Goal: Transaction & Acquisition: Purchase product/service

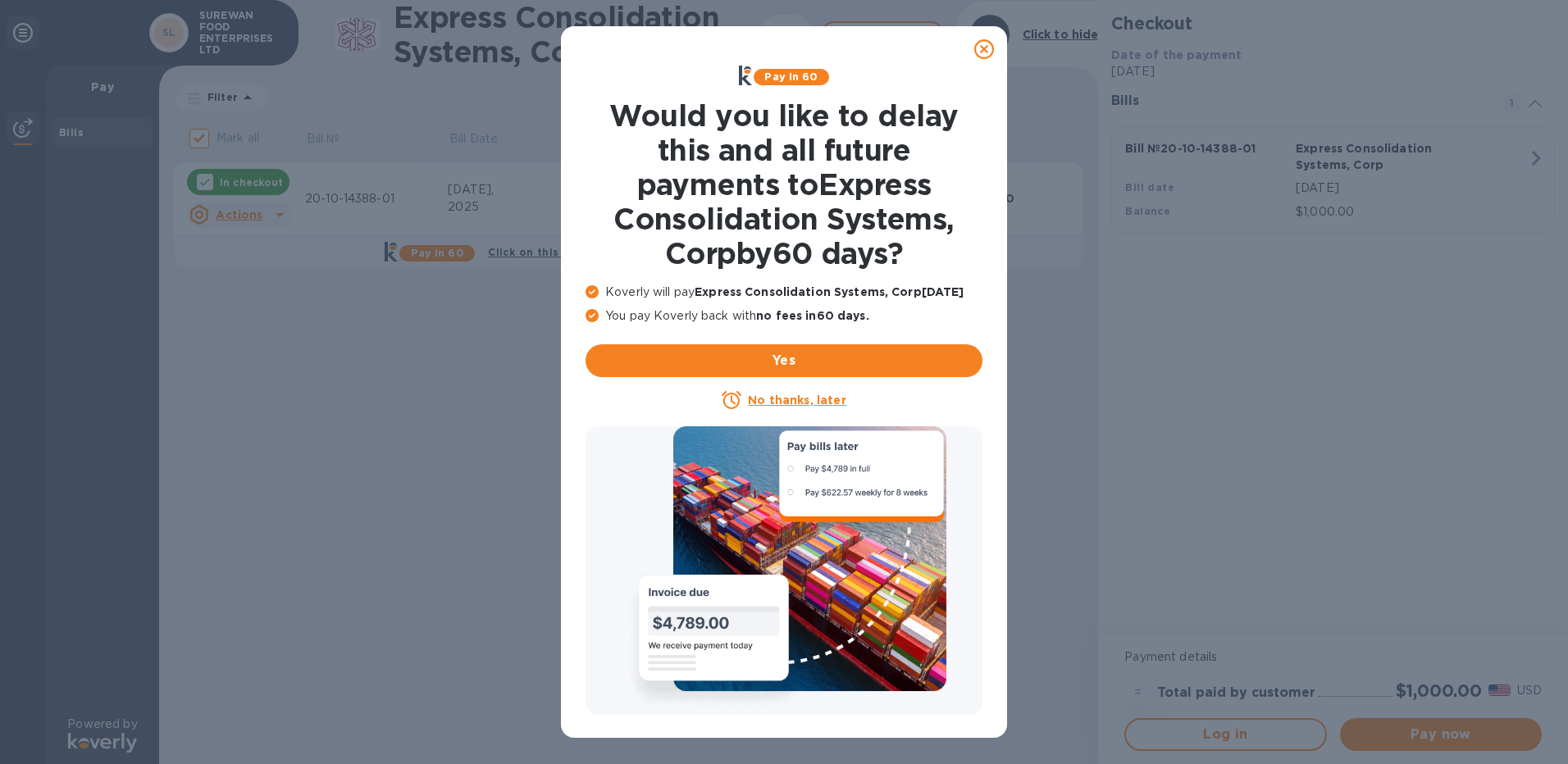
click at [985, 43] on icon at bounding box center [983, 49] width 20 height 20
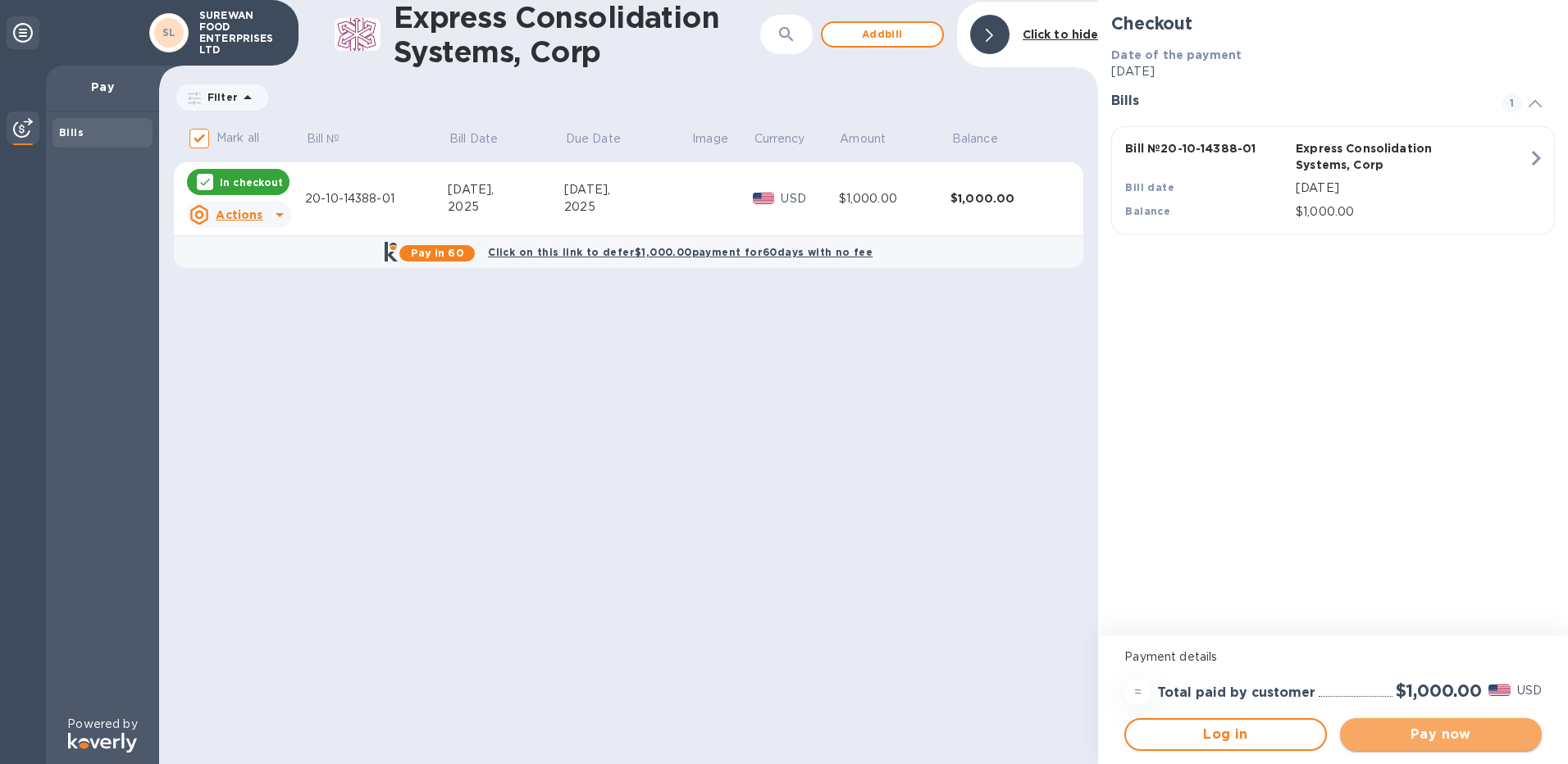
click at [1493, 744] on button "Pay now" at bounding box center [1440, 734] width 202 height 33
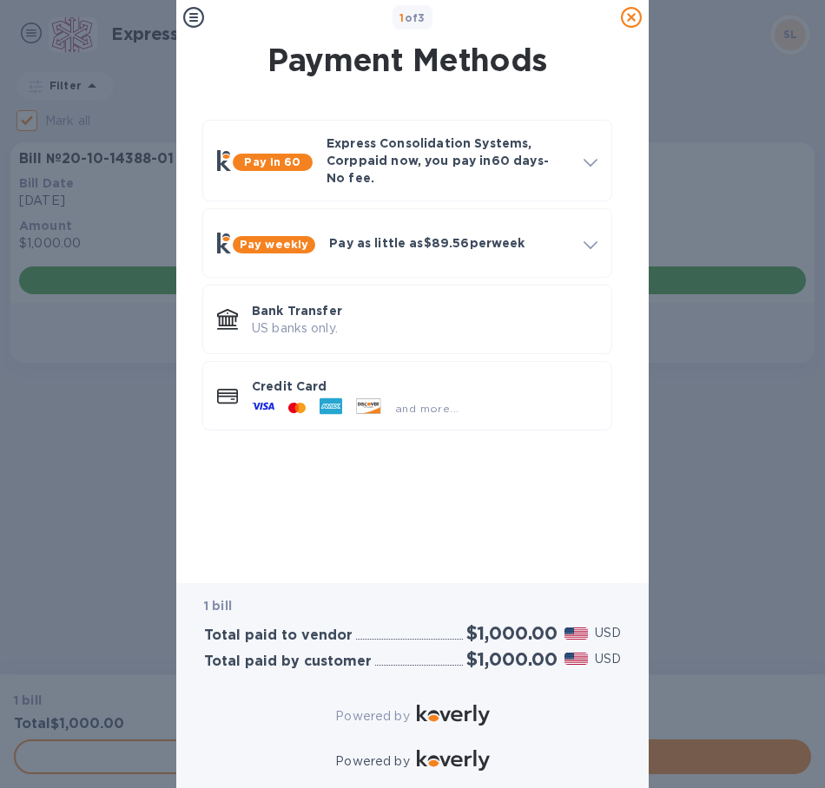
click at [751, 589] on div "1 of 3 Payment Methods Pay in 60 Express Consolidation Systems, Corp paid now, …" at bounding box center [412, 394] width 825 height 788
click at [483, 399] on div "and more..." at bounding box center [424, 404] width 345 height 19
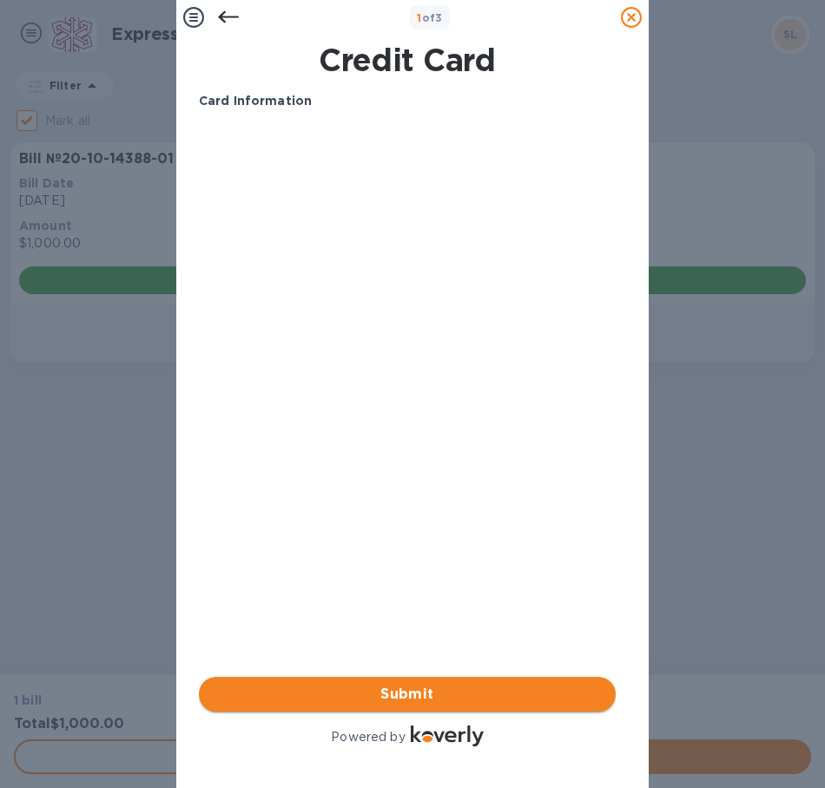
click at [445, 684] on span "Submit" at bounding box center [407, 694] width 389 height 21
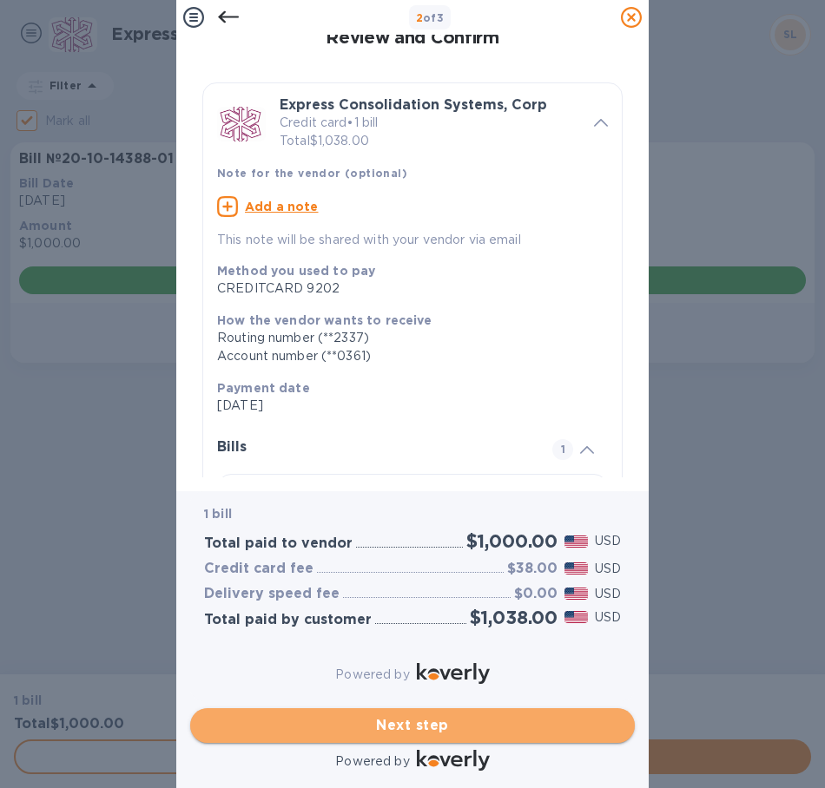
click at [490, 721] on span "Next step" at bounding box center [412, 725] width 417 height 21
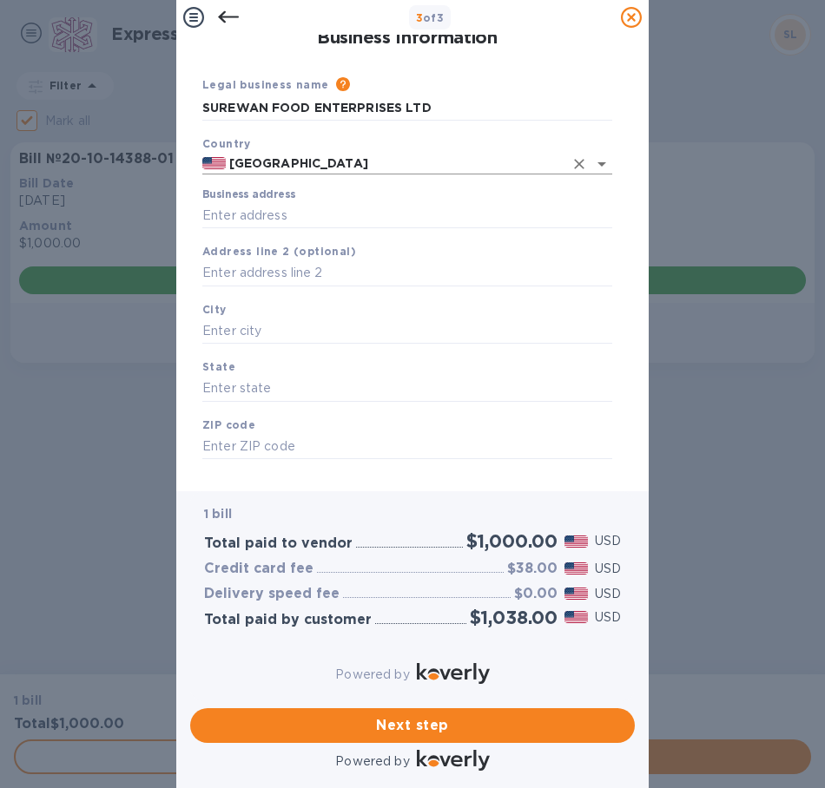
click at [320, 157] on input "[GEOGRAPHIC_DATA]" at bounding box center [395, 164] width 338 height 22
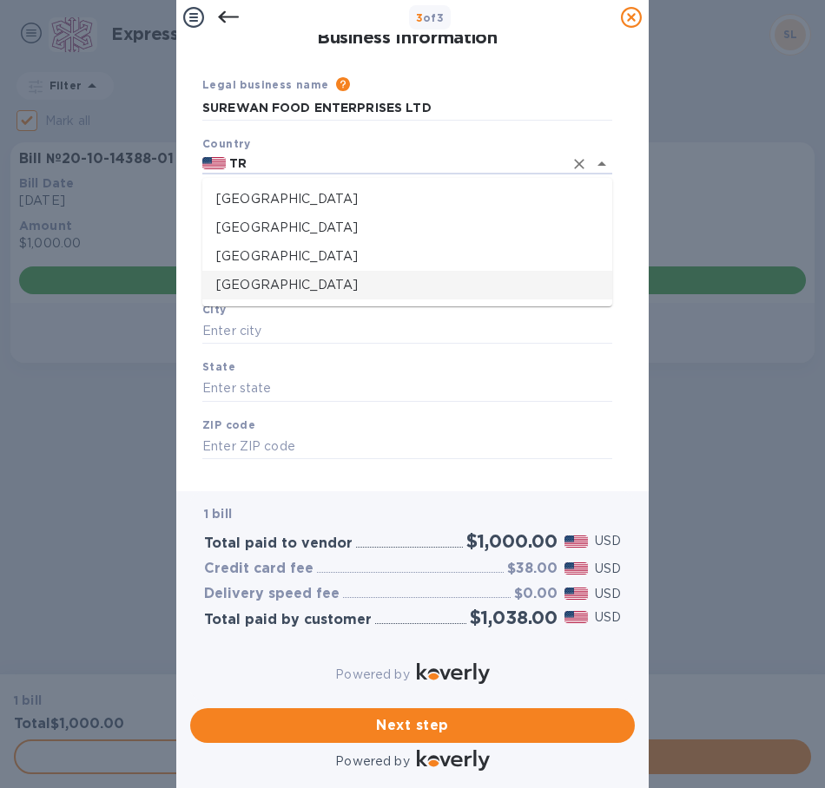
click at [338, 289] on p "[GEOGRAPHIC_DATA]" at bounding box center [407, 285] width 382 height 18
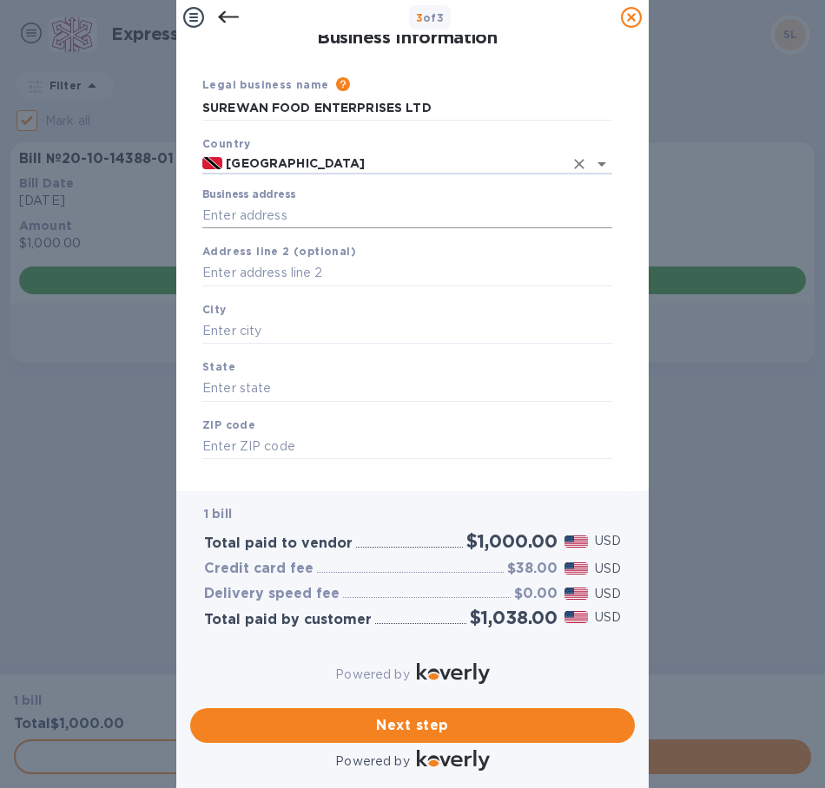
type input "[GEOGRAPHIC_DATA]"
click at [335, 224] on input "Business address" at bounding box center [407, 215] width 410 height 26
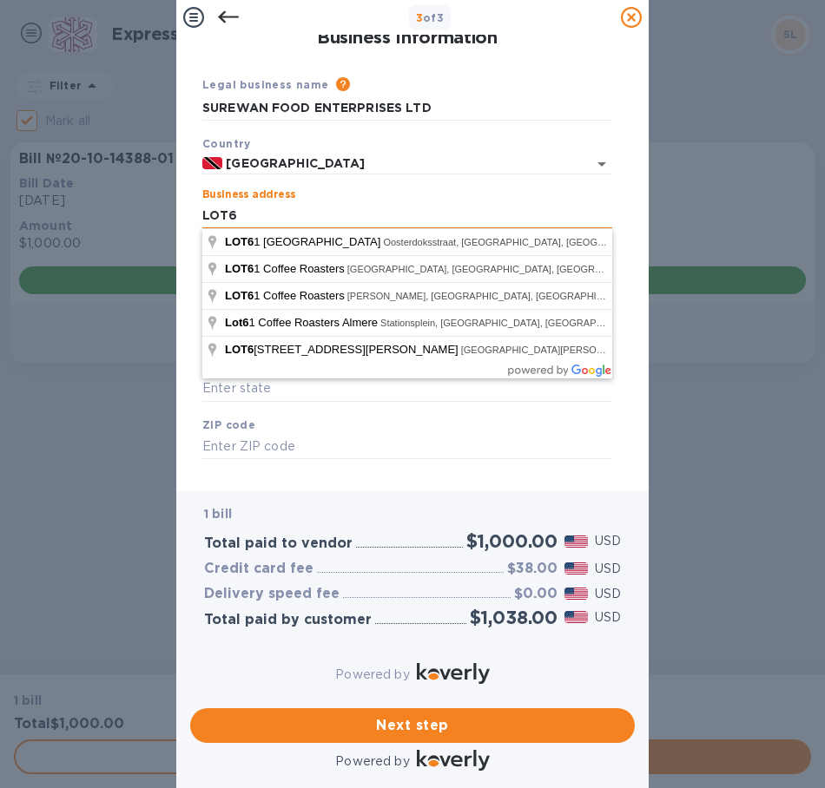
type input "LOT6"
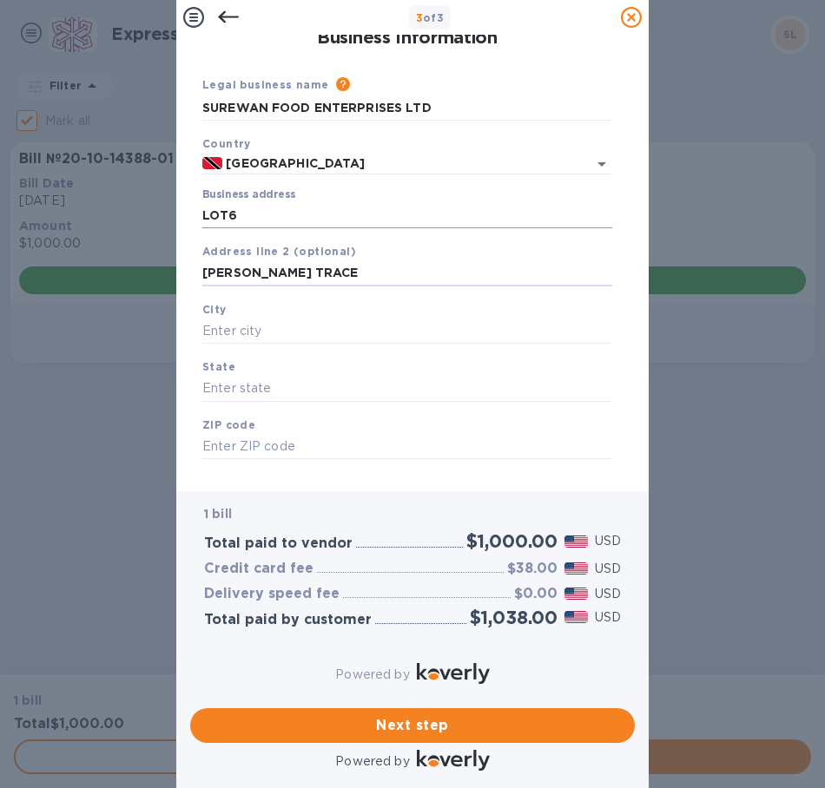
type input "[PERSON_NAME] TRACE"
type input "DEBE"
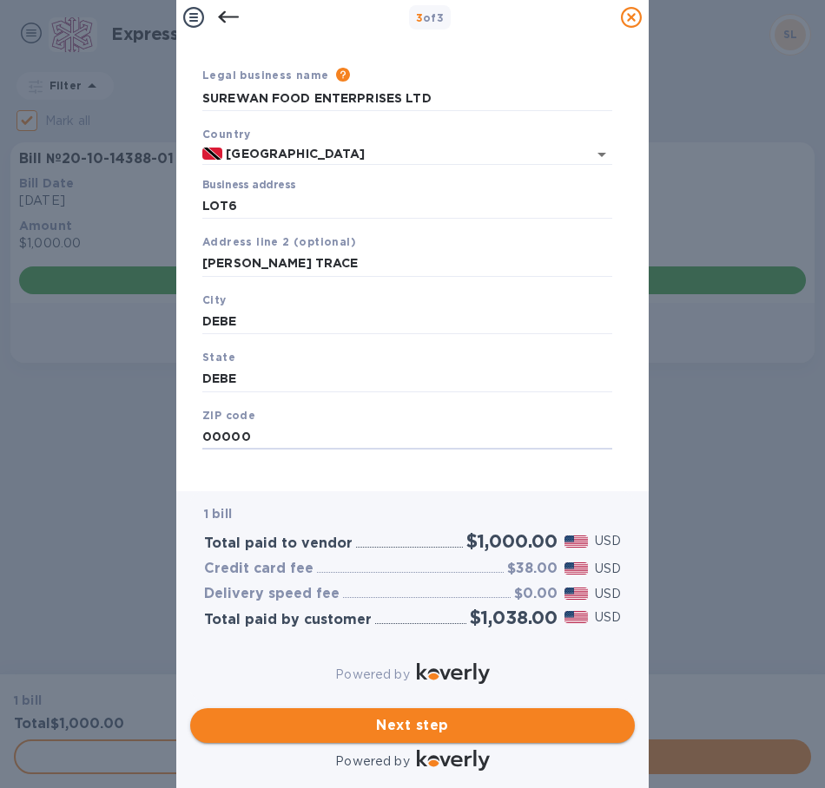
type input "00000"
click at [444, 718] on span "Next step" at bounding box center [412, 725] width 417 height 21
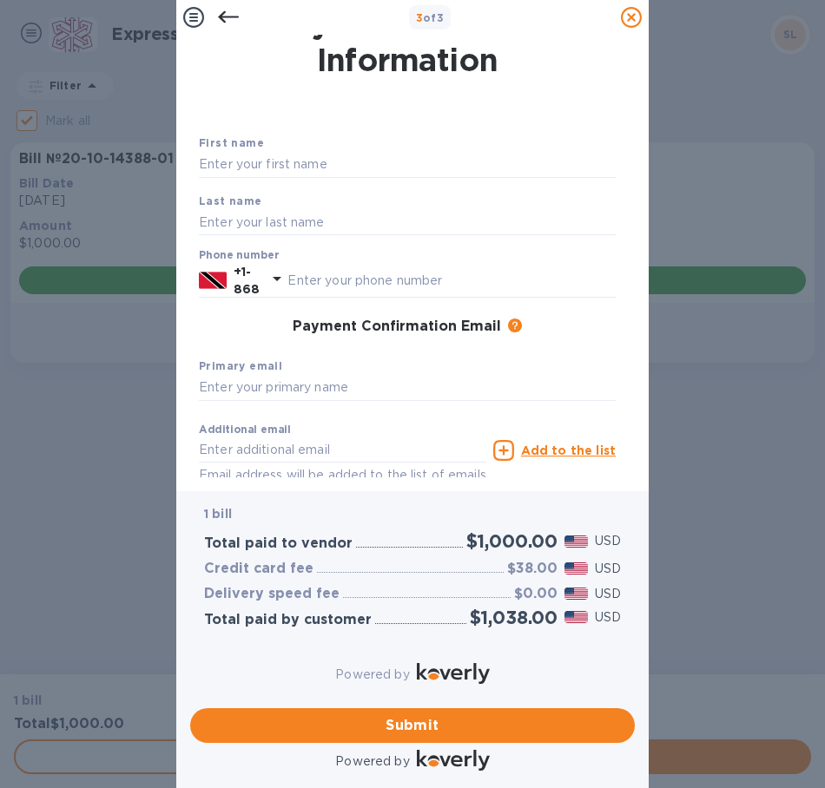
click at [279, 150] on div "First name" at bounding box center [407, 156] width 431 height 58
click at [295, 163] on input "text" at bounding box center [407, 165] width 417 height 26
type input "[PERSON_NAME]"
type input "3567279"
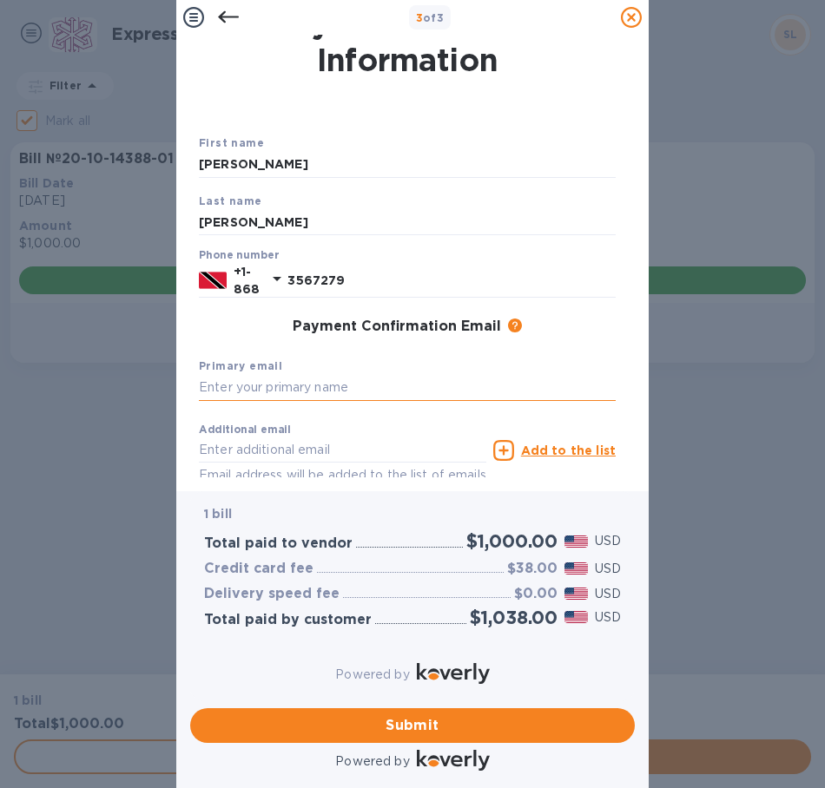
click at [310, 376] on input "text" at bounding box center [407, 388] width 417 height 26
type input "J"
type input "[EMAIL_ADDRESS][DOMAIN_NAME]"
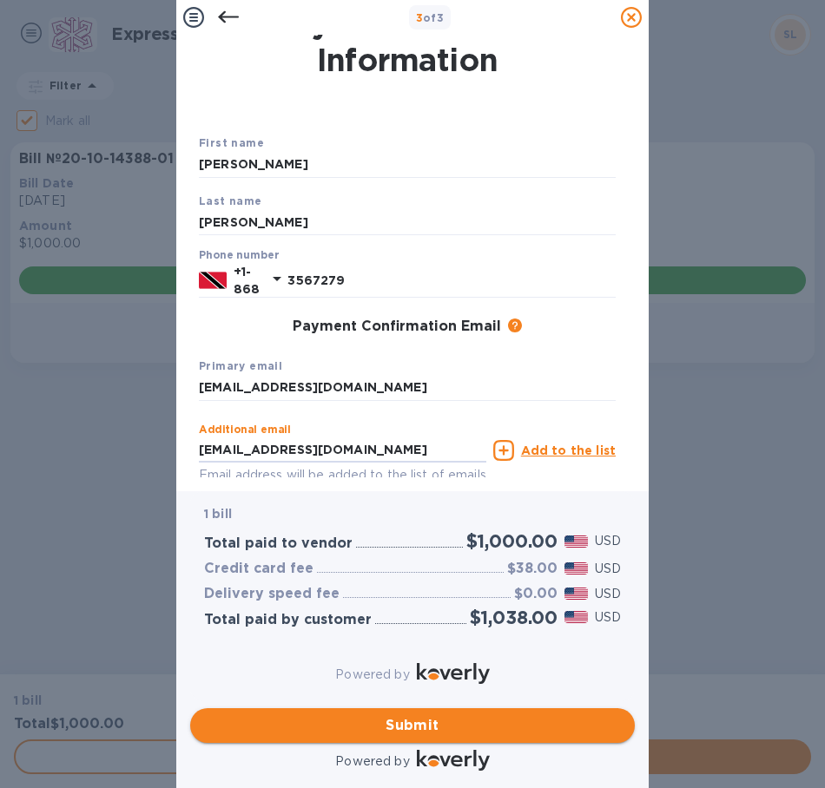
type input "[EMAIL_ADDRESS][DOMAIN_NAME]"
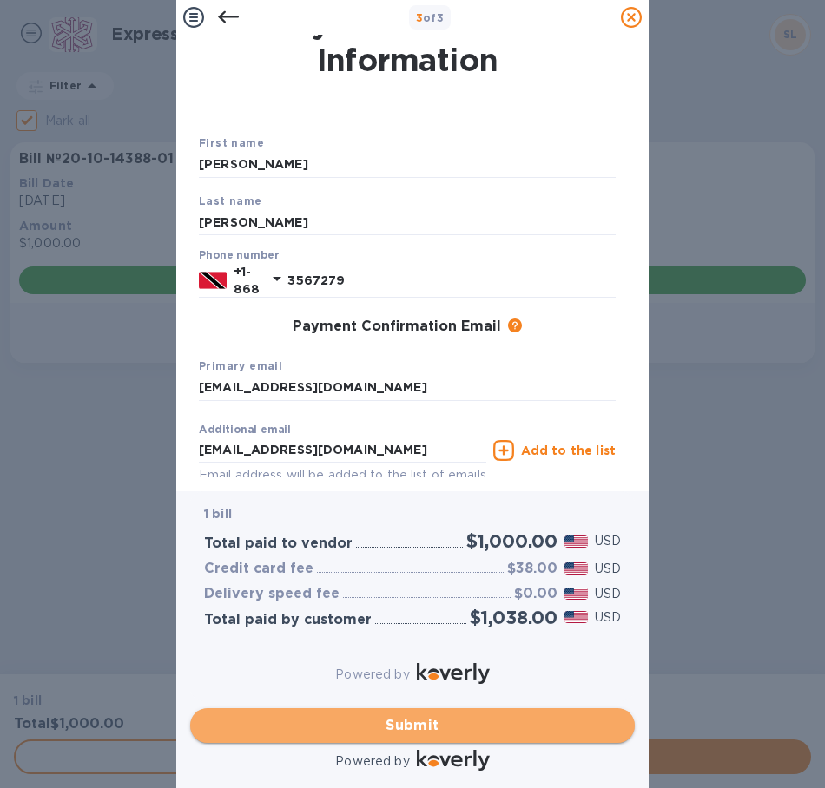
click at [406, 715] on span "Submit" at bounding box center [412, 725] width 417 height 21
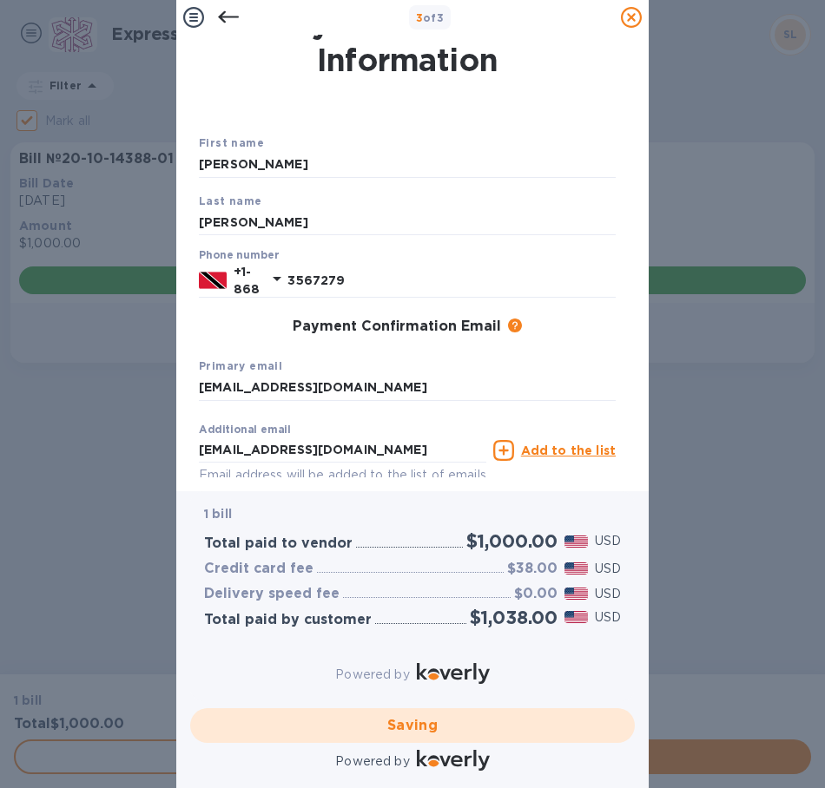
checkbox input "false"
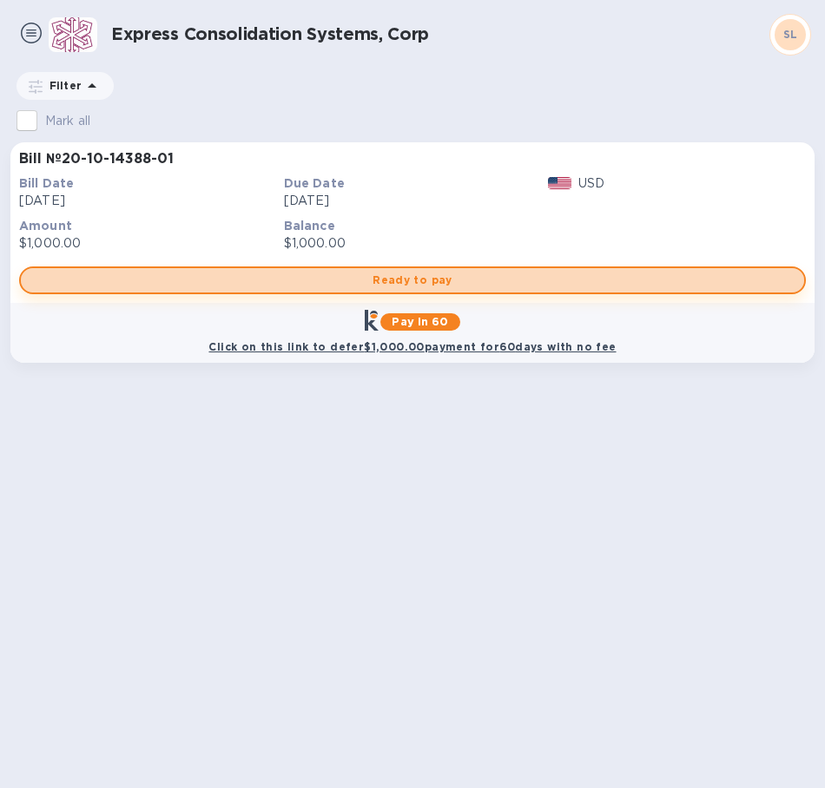
click at [481, 286] on span "Ready to pay" at bounding box center [412, 280] width 755 height 21
checkbox input "true"
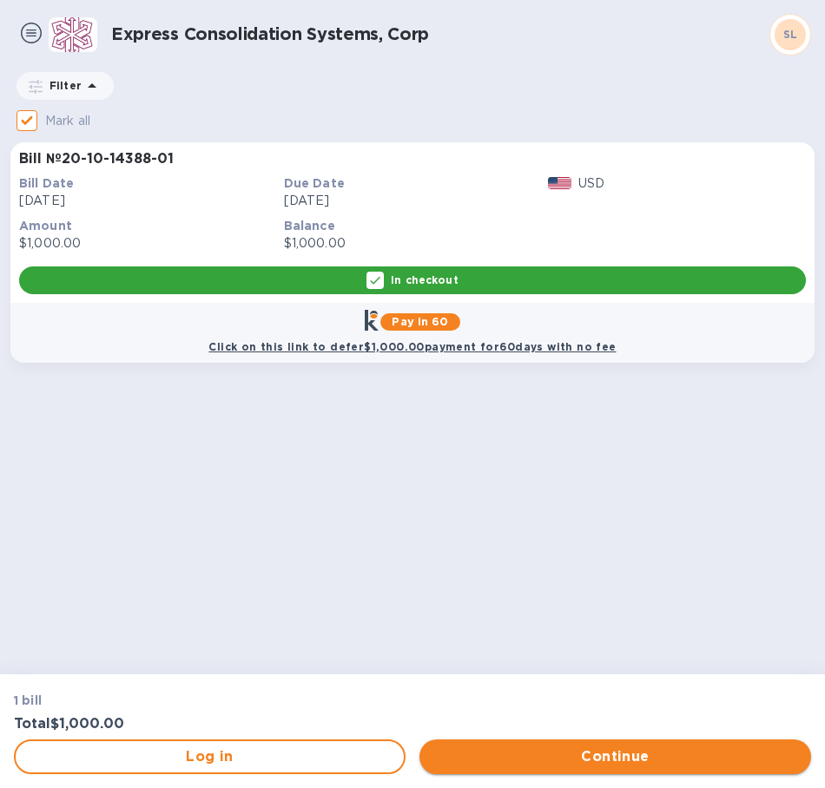
click at [528, 753] on span "Continue" at bounding box center [615, 757] width 364 height 21
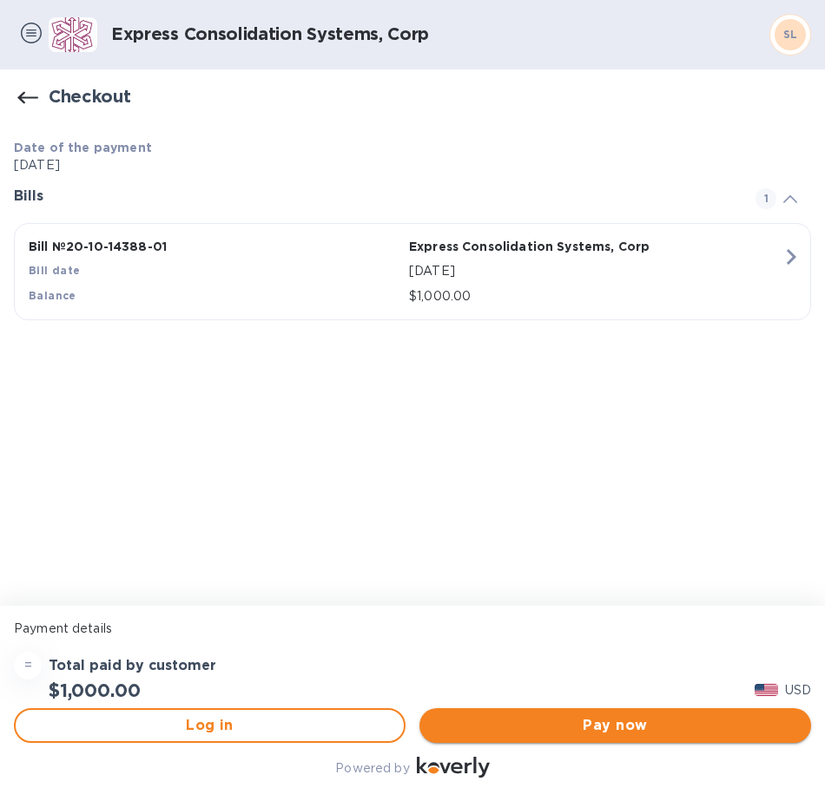
click at [615, 720] on span "Pay now" at bounding box center [615, 725] width 364 height 21
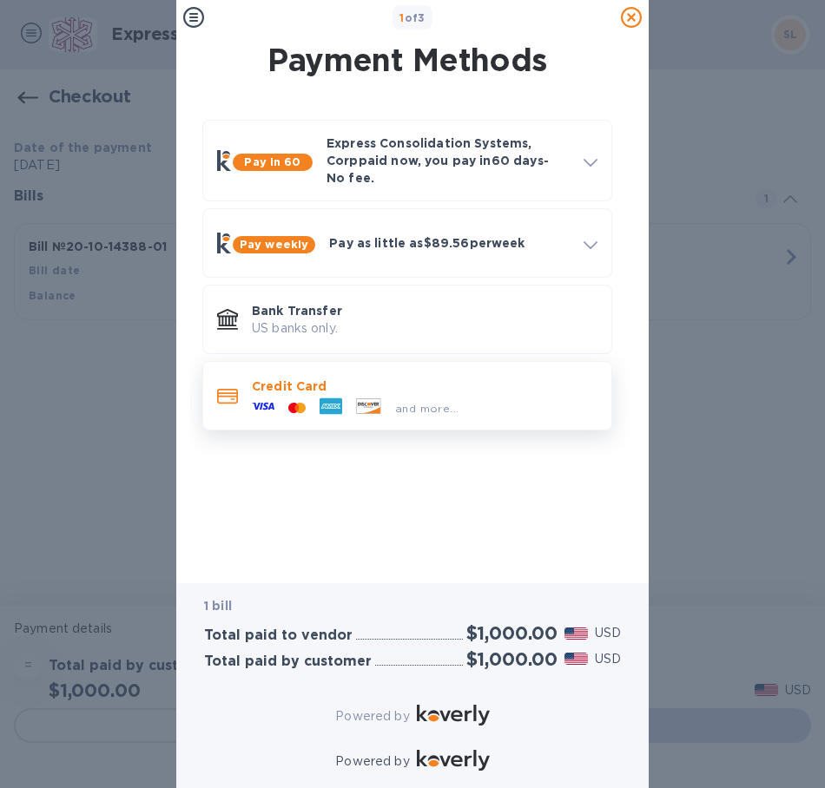
click at [418, 378] on p "Credit Card" at bounding box center [424, 386] width 345 height 17
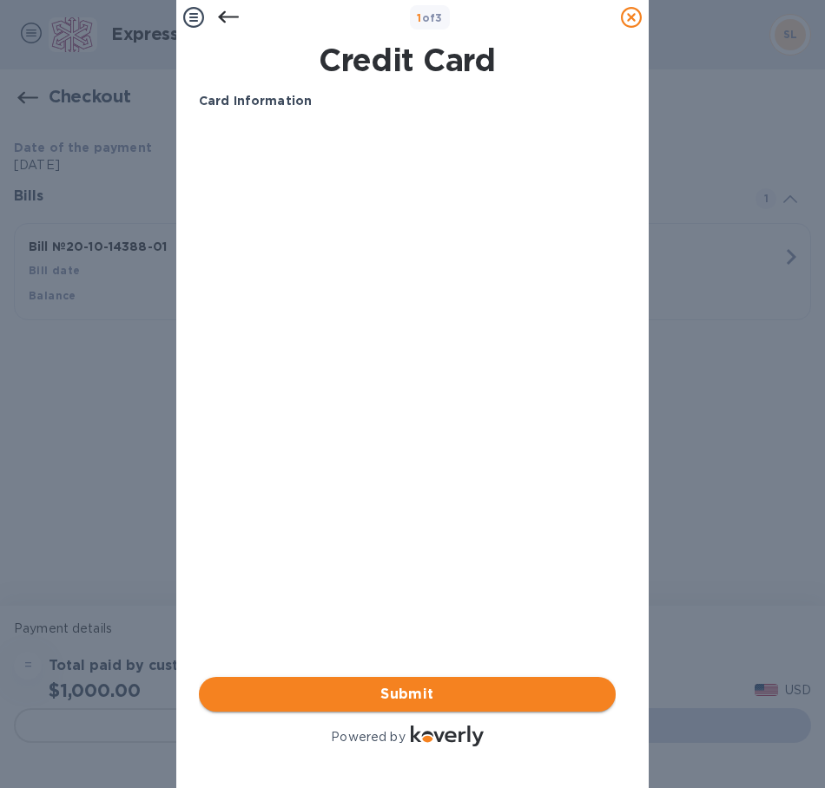
click at [459, 677] on button "Submit" at bounding box center [407, 694] width 417 height 35
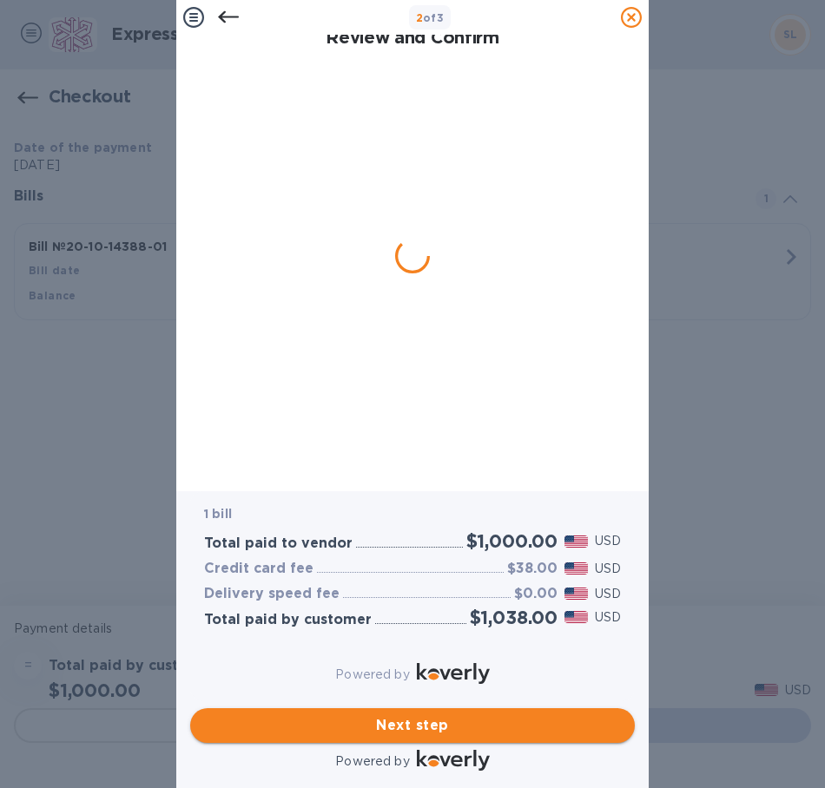
click at [468, 715] on span "Next step" at bounding box center [412, 725] width 417 height 21
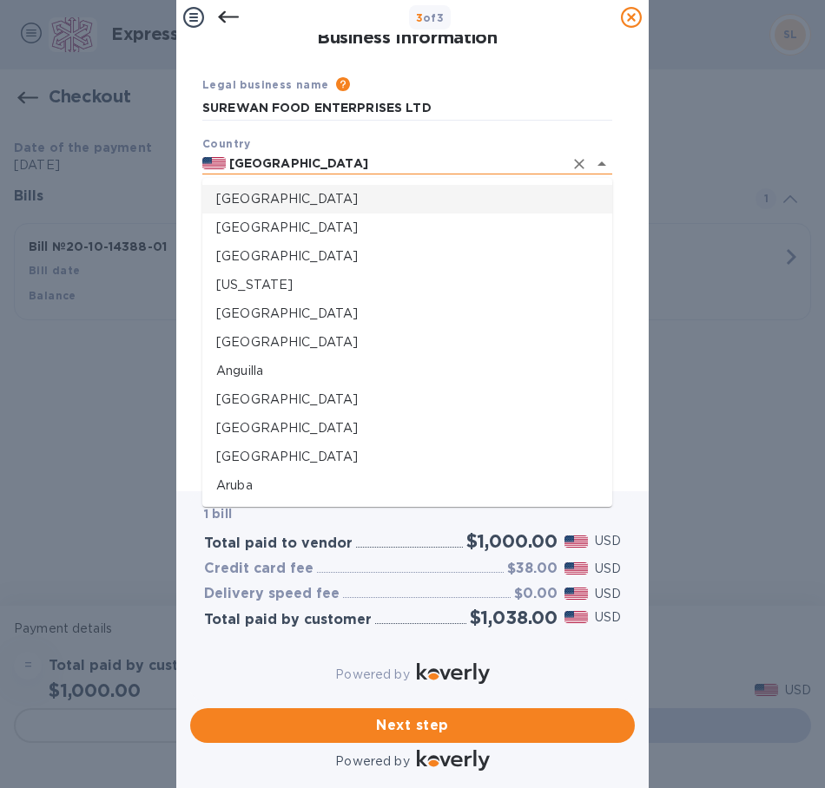
click at [252, 161] on input "[GEOGRAPHIC_DATA]" at bounding box center [395, 164] width 338 height 22
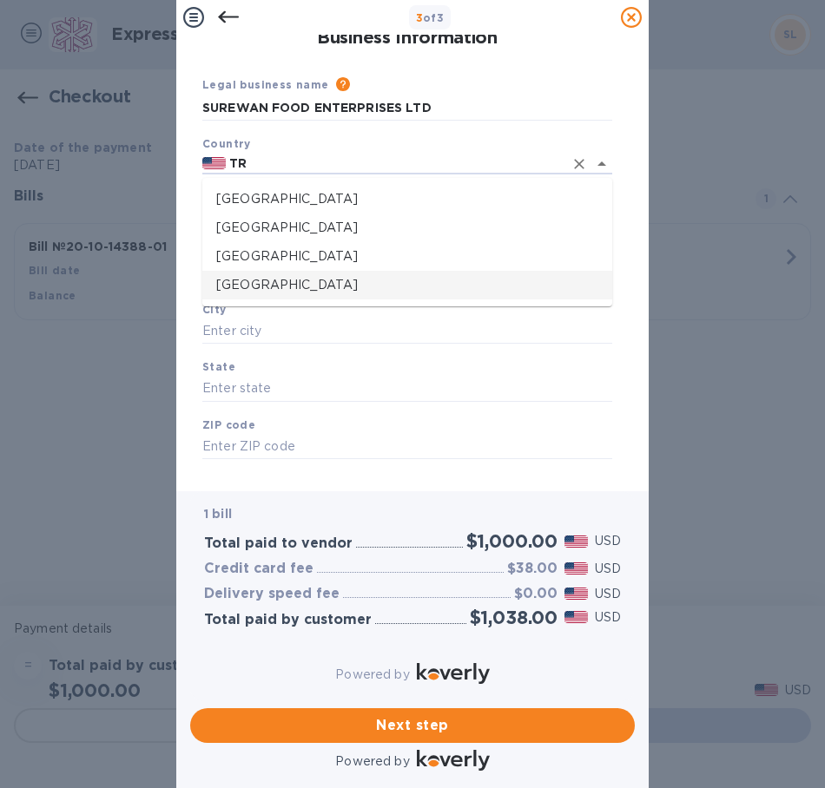
click at [314, 287] on p "[GEOGRAPHIC_DATA]" at bounding box center [407, 285] width 382 height 18
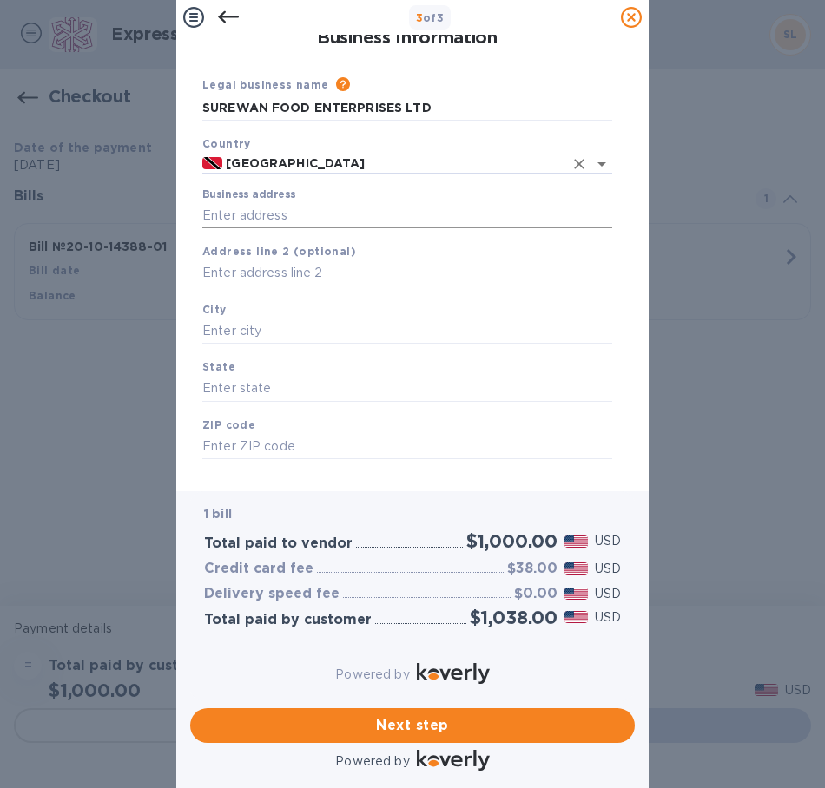
type input "[GEOGRAPHIC_DATA]"
click at [334, 217] on input "Business address" at bounding box center [407, 215] width 410 height 26
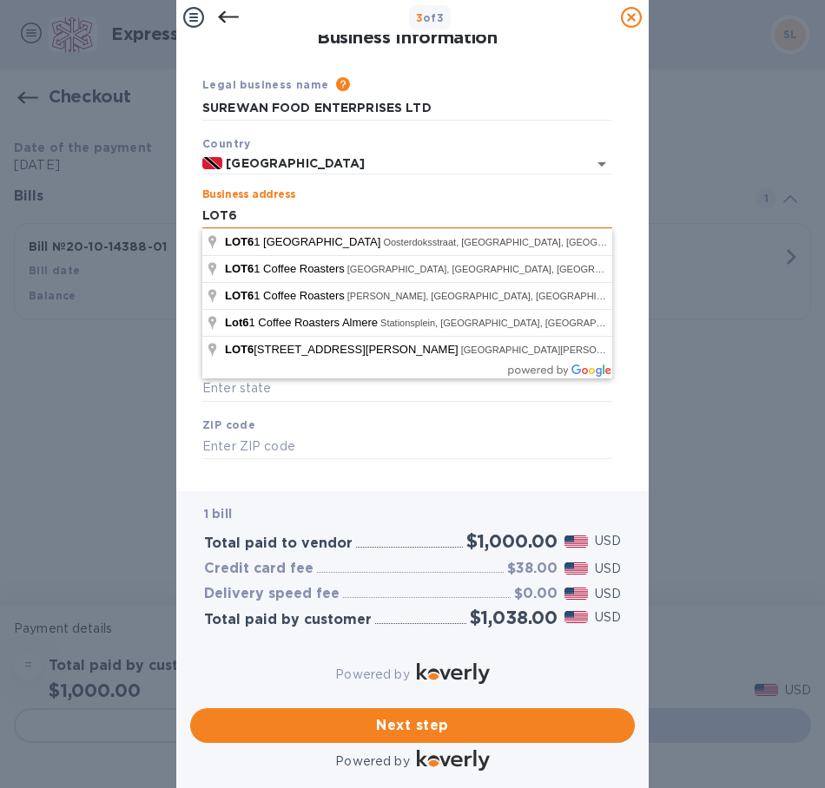
type input "LOT6"
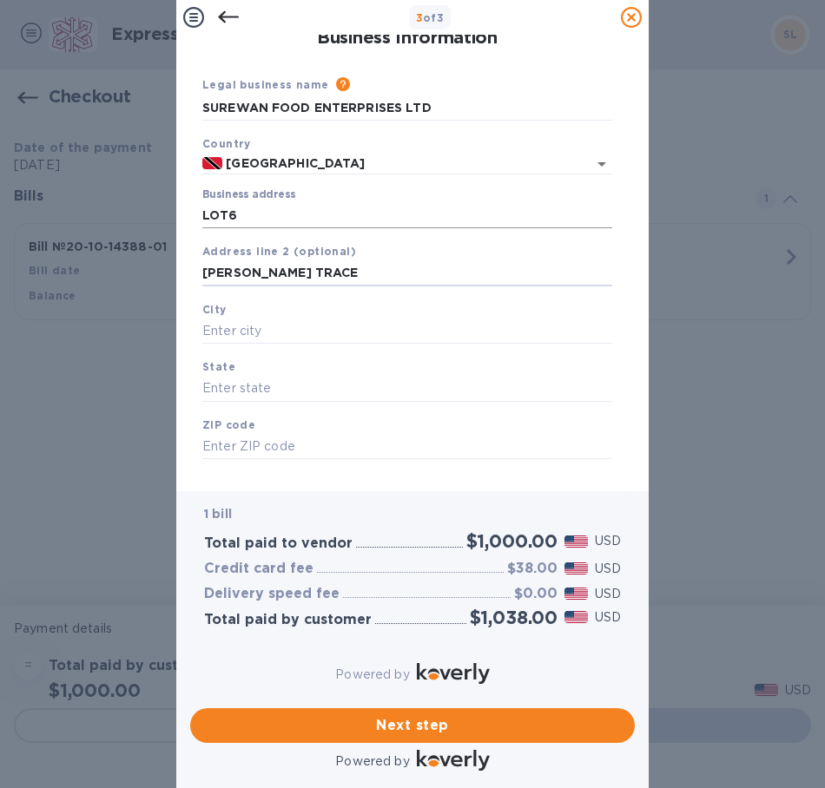
type input "[PERSON_NAME] TRACE"
type input "DEBE"
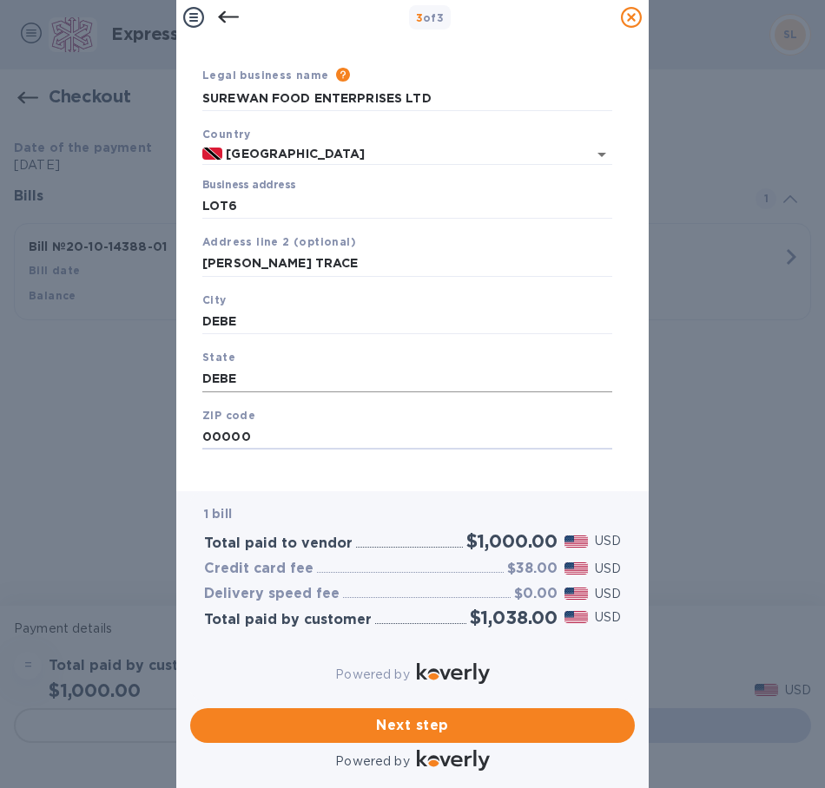
scroll to position [23, 0]
type input "00000"
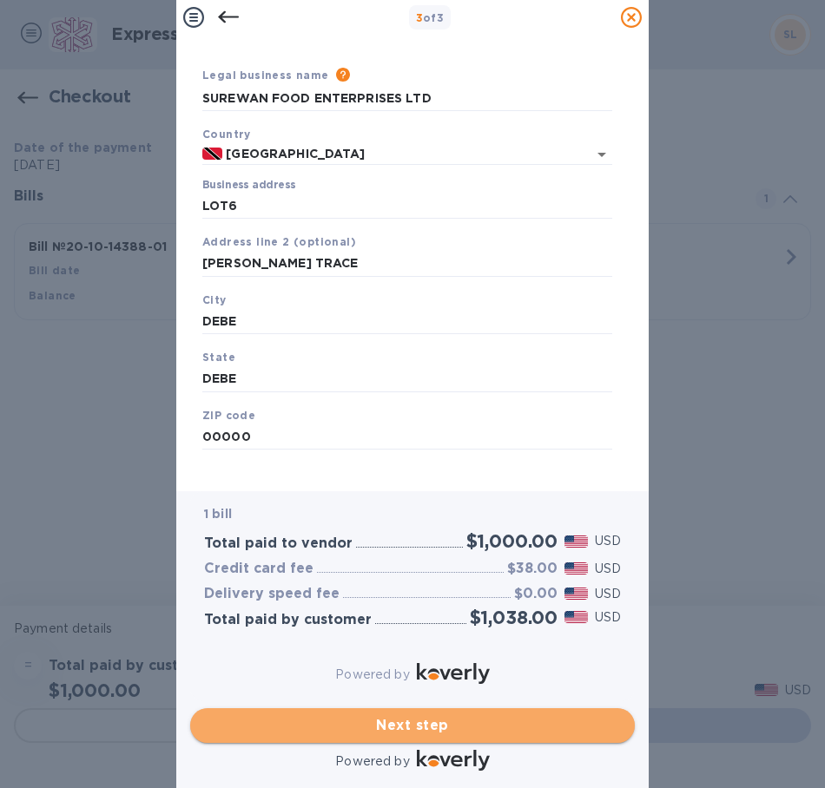
click at [471, 715] on span "Next step" at bounding box center [412, 725] width 417 height 21
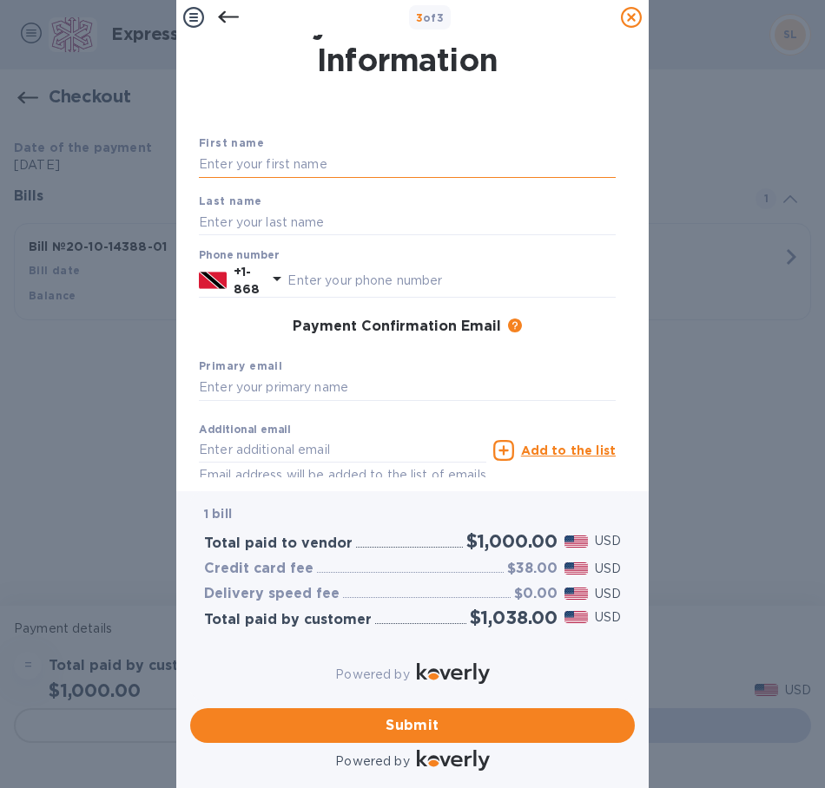
click at [352, 167] on input "text" at bounding box center [407, 165] width 417 height 26
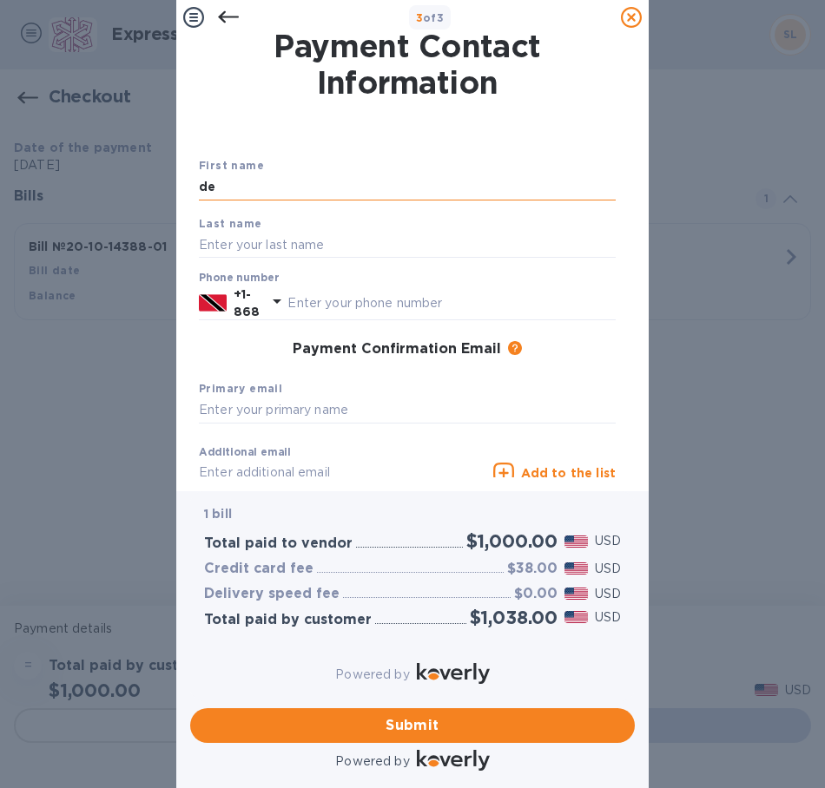
type input "d"
type input "[PERSON_NAME]"
type input "SIEWCHAN"
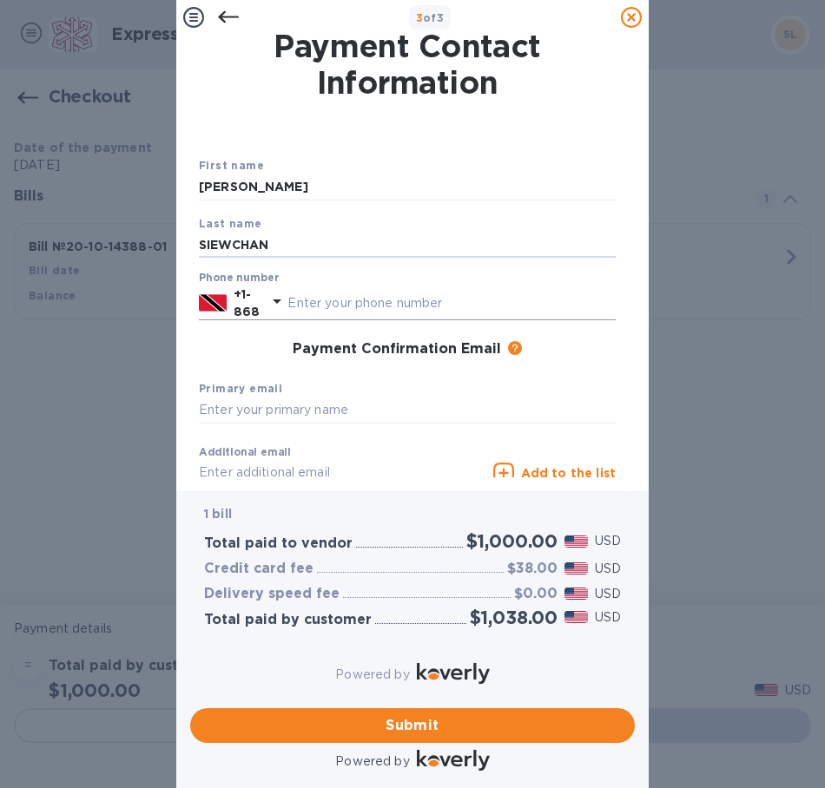
click at [361, 308] on input "text" at bounding box center [451, 303] width 328 height 26
type input "3373384"
click at [518, 701] on div "Submit" at bounding box center [412, 725] width 458 height 49
click at [525, 715] on span "Submit" at bounding box center [412, 725] width 417 height 21
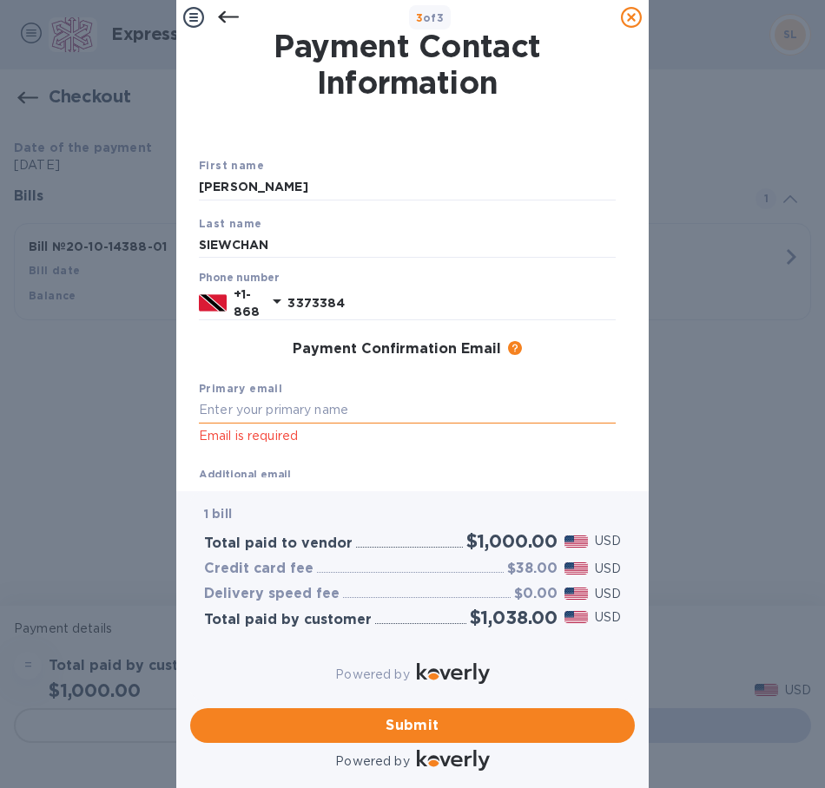
click at [315, 411] on input "text" at bounding box center [407, 411] width 417 height 26
type input "J"
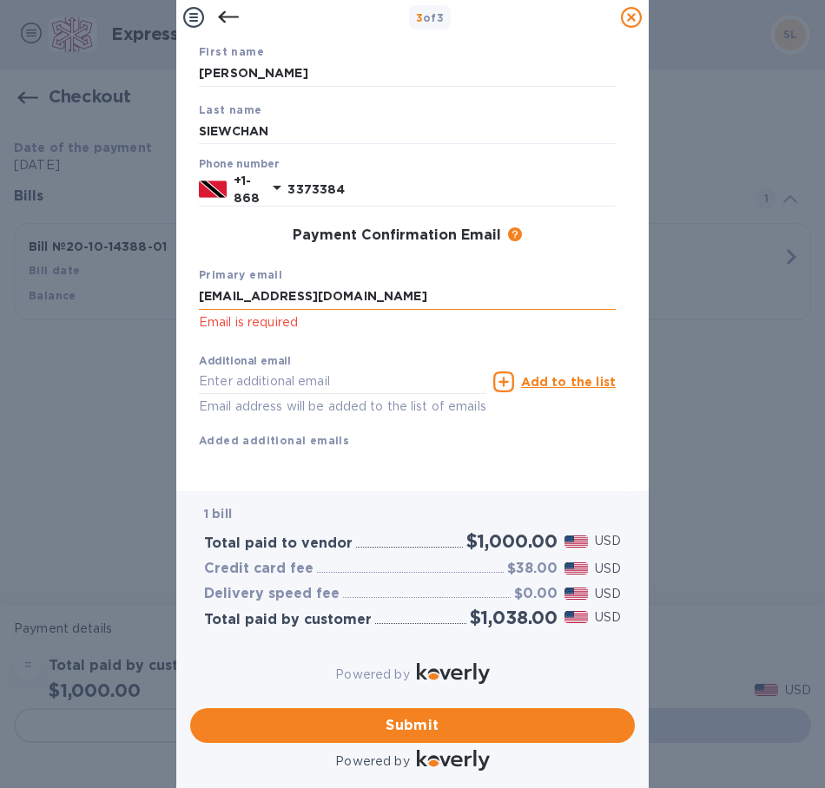
scroll to position [147, 0]
drag, startPoint x: 323, startPoint y: 266, endPoint x: 159, endPoint y: 265, distance: 164.1
click at [159, 265] on div "3 of 3 Payment Contact Information First name [PERSON_NAME] Last name [PERSON_N…" at bounding box center [412, 394] width 825 height 788
type input "[EMAIL_ADDRESS][DOMAIN_NAME]"
click at [334, 369] on input "text" at bounding box center [342, 382] width 287 height 26
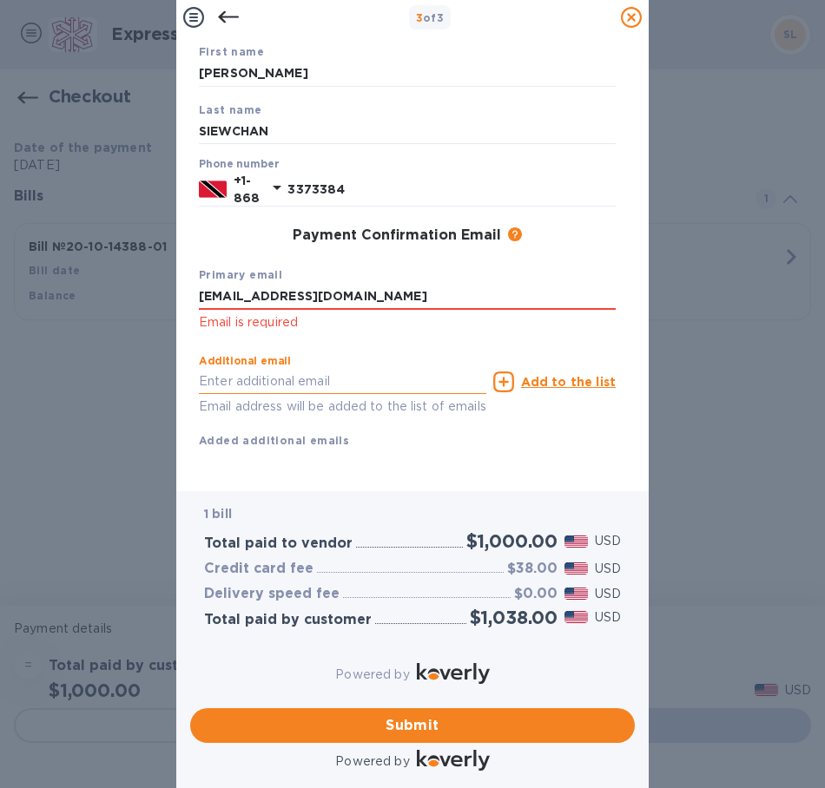
paste input "[EMAIL_ADDRESS][DOMAIN_NAME]"
type input "[EMAIL_ADDRESS][DOMAIN_NAME]"
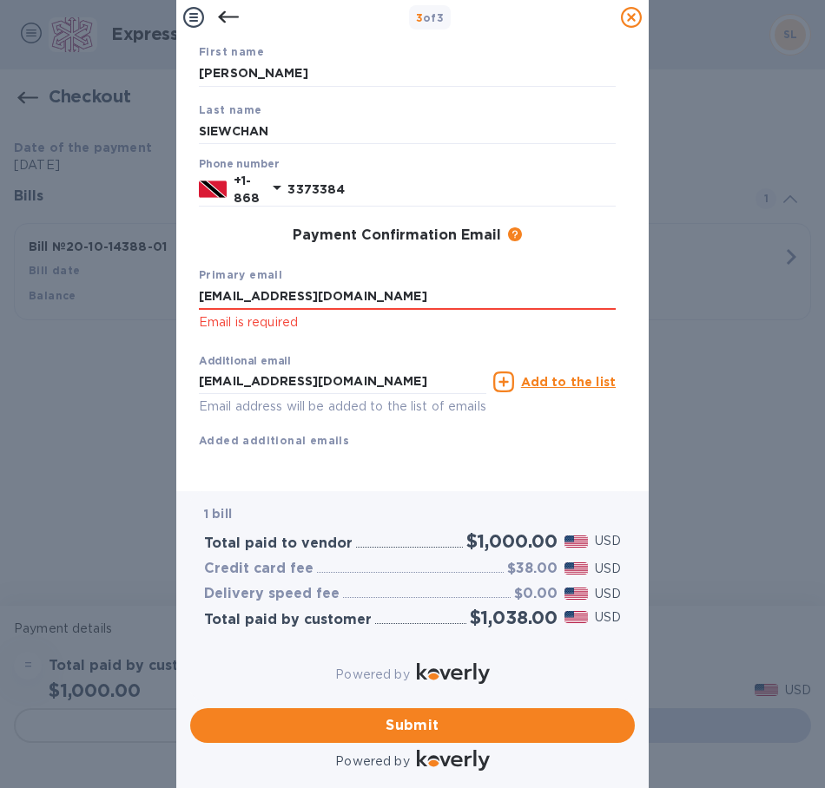
click at [411, 313] on p "Email is required" at bounding box center [407, 323] width 417 height 20
drag, startPoint x: 352, startPoint y: 266, endPoint x: 54, endPoint y: 273, distance: 298.7
click at [54, 273] on div "3 of 3 Payment Contact Information First name [PERSON_NAME] Last name [PERSON_N…" at bounding box center [412, 394] width 825 height 788
paste input "[EMAIL_ADDRESS][DOMAIN_NAME]"
type input "[EMAIL_ADDRESS][DOMAIN_NAME]"
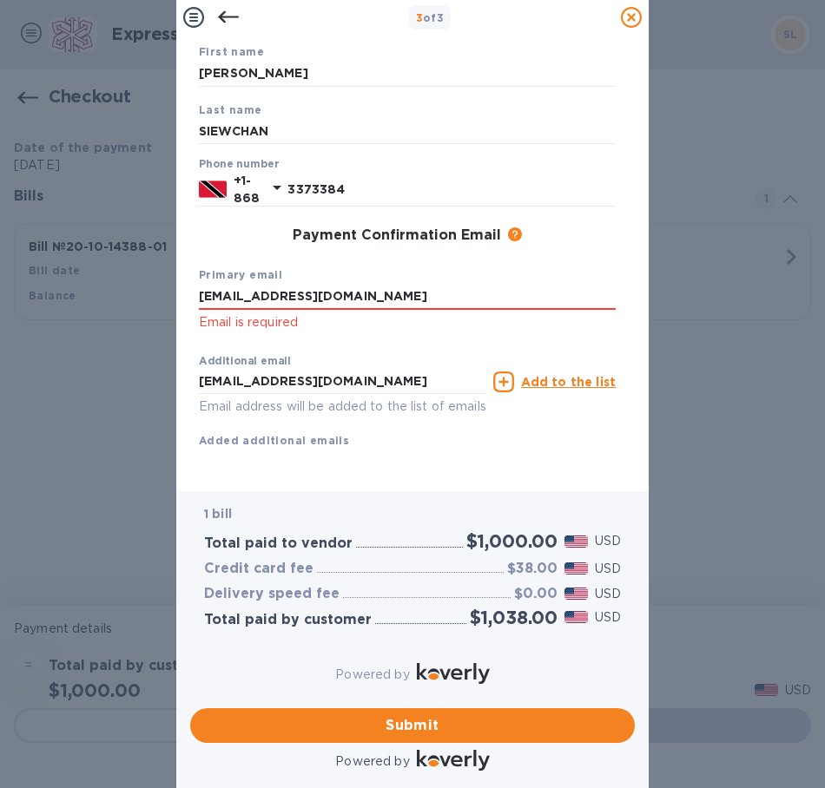
click at [323, 437] on div "First name [PERSON_NAME] Last name [PERSON_NAME] Phone number [PHONE_NUMBER] Pa…" at bounding box center [407, 260] width 417 height 435
click at [448, 451] on div "First name [PERSON_NAME] Last name [PERSON_NAME] Phone number [PHONE_NUMBER] Pa…" at bounding box center [407, 260] width 417 height 435
click at [429, 715] on span "Submit" at bounding box center [412, 725] width 417 height 21
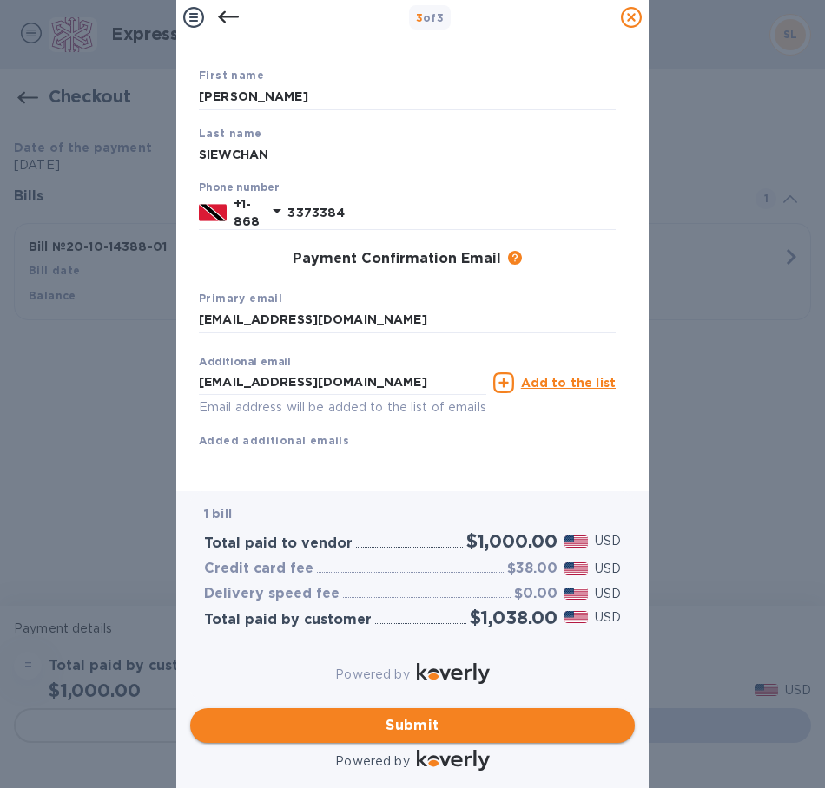
scroll to position [124, 0]
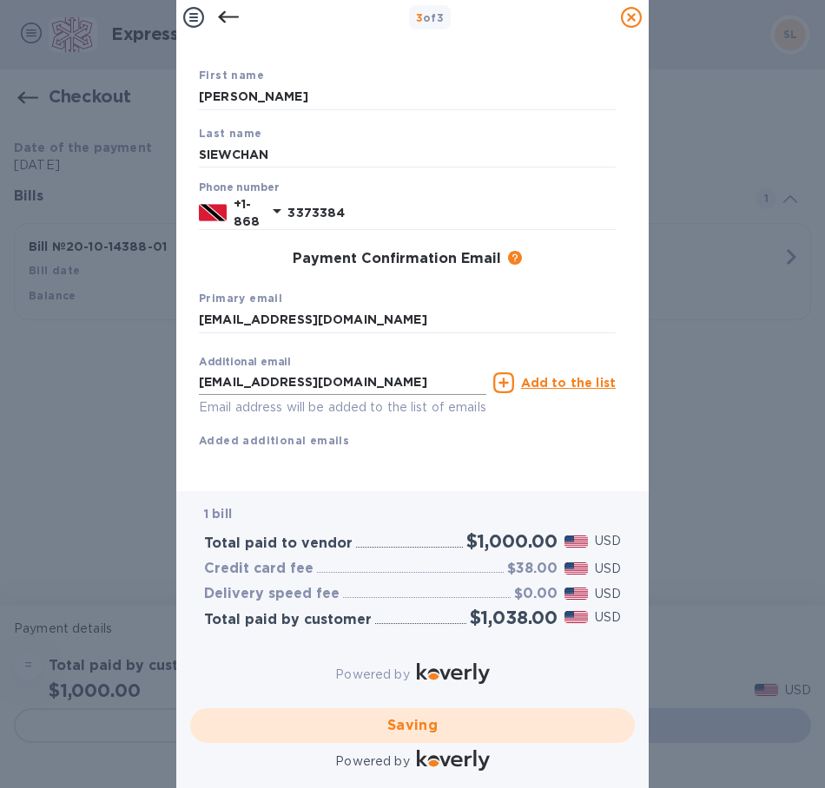
checkbox input "false"
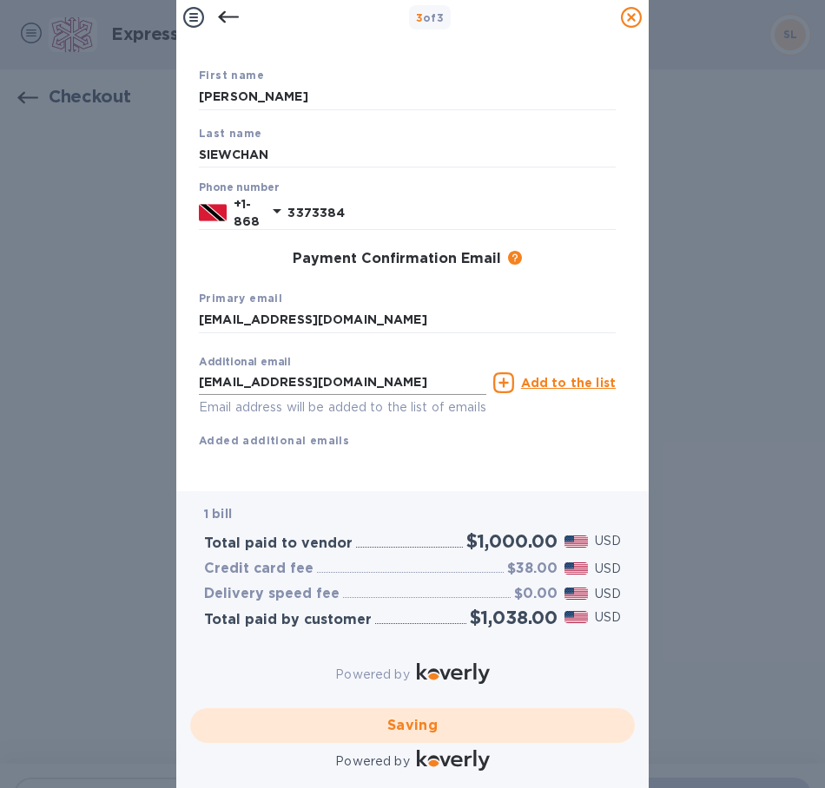
scroll to position [147, 0]
